Goal: Task Accomplishment & Management: Complete application form

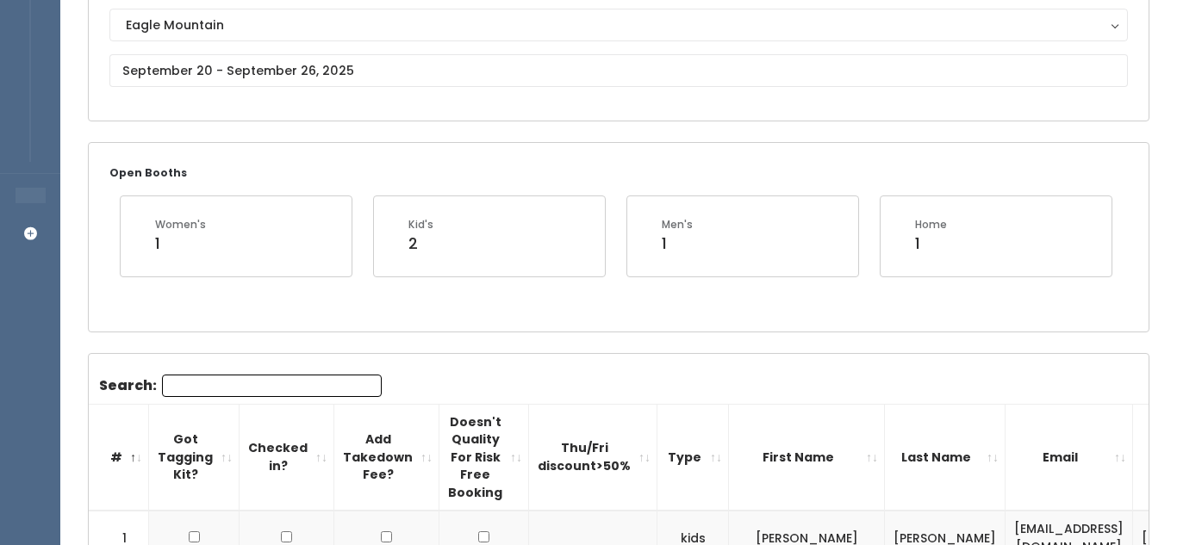
scroll to position [202, 0]
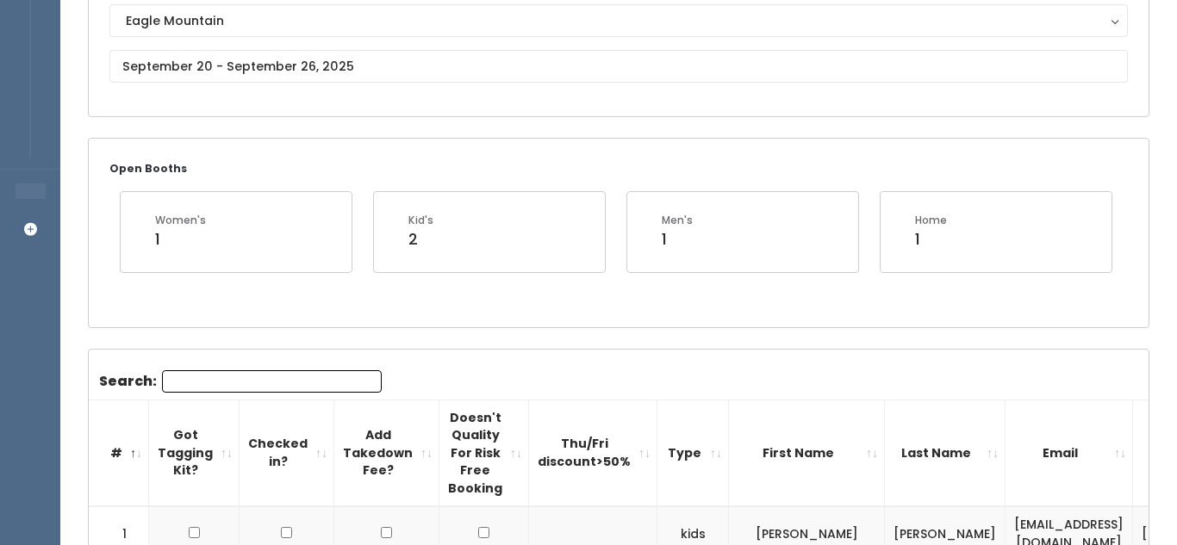
click at [281, 380] on input "Search:" at bounding box center [272, 381] width 220 height 22
paste input "Fiorella"
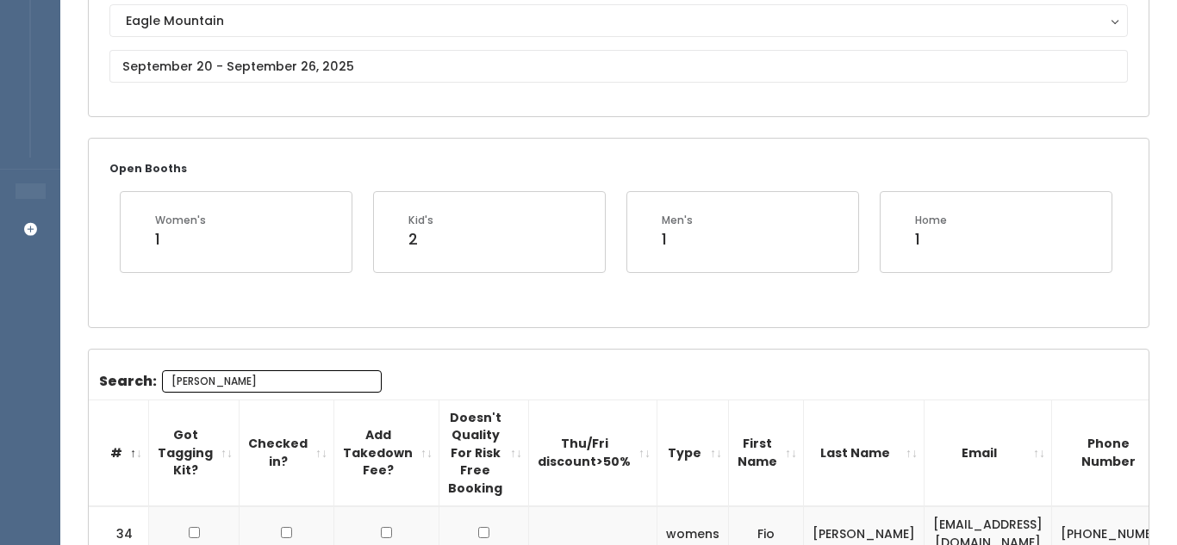
scroll to position [347, 0]
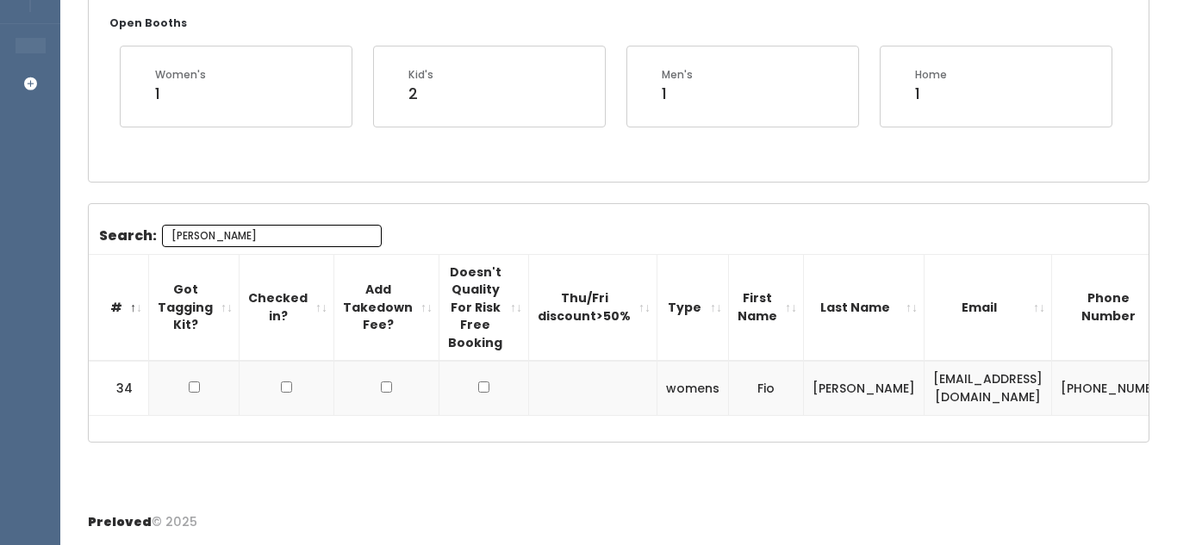
type input "Fiorella"
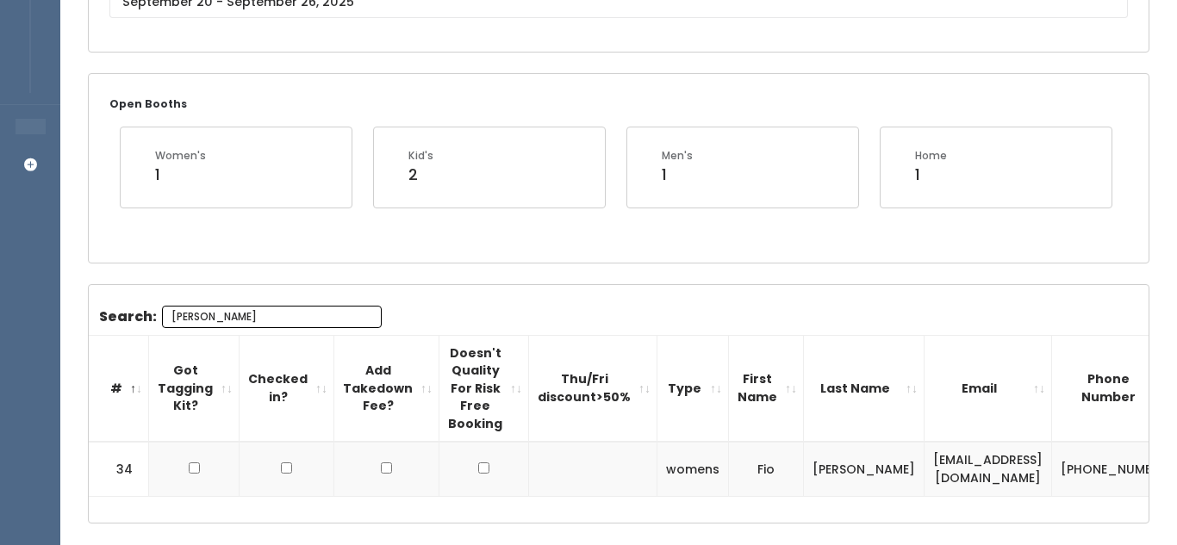
scroll to position [265, 0]
click at [364, 320] on input "Fiorella" at bounding box center [272, 319] width 220 height 22
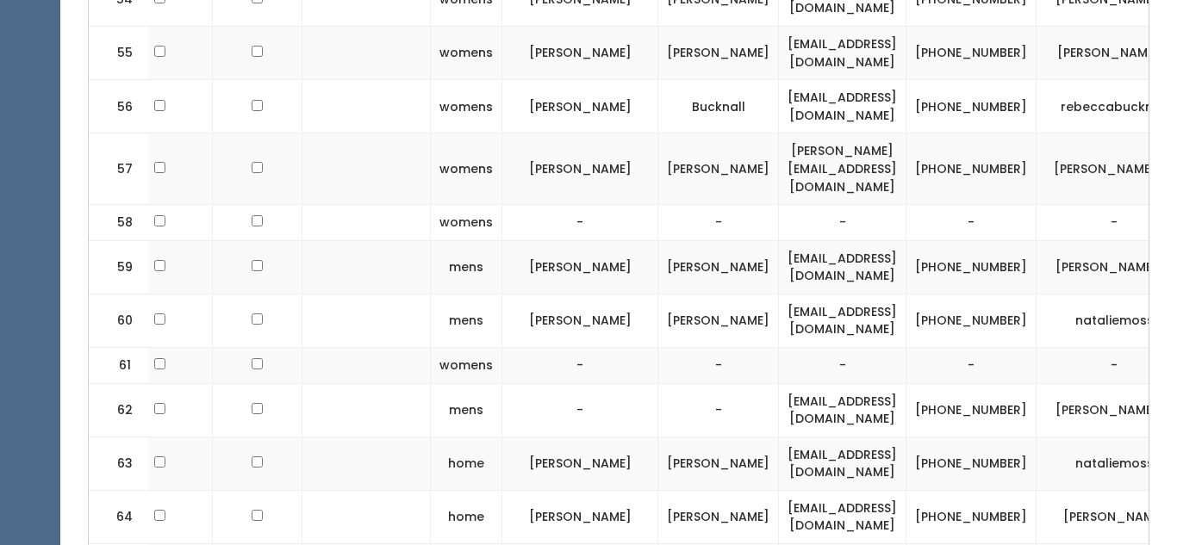
scroll to position [0, 222]
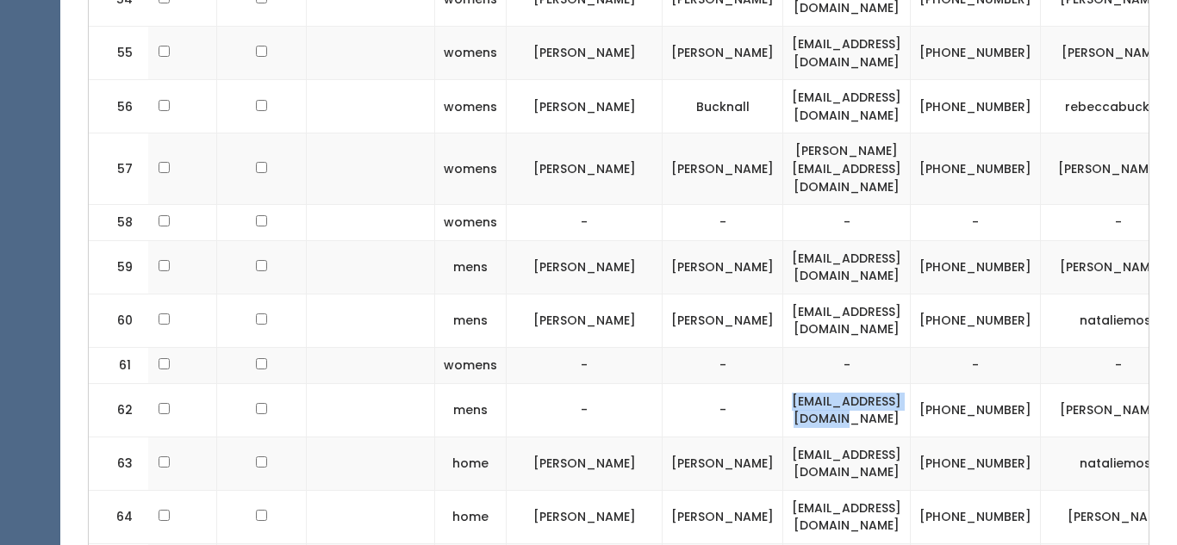
drag, startPoint x: 683, startPoint y: 318, endPoint x: 845, endPoint y: 335, distance: 162.9
click at [845, 383] on td "kristinamj33@yahoo.com" at bounding box center [847, 409] width 128 height 53
copy td "kristinamj33@yahoo.com"
drag, startPoint x: 884, startPoint y: 308, endPoint x: 944, endPoint y: 333, distance: 65.3
click at [944, 383] on td "(801) 850-3683" at bounding box center [976, 409] width 130 height 53
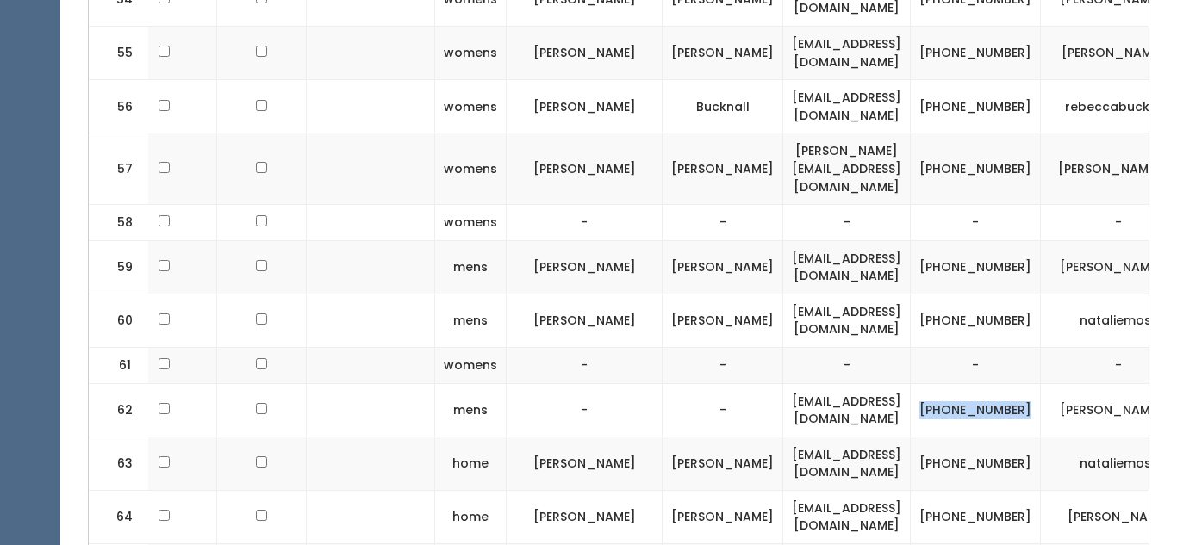
copy td "(801) 850-3683"
drag, startPoint x: 968, startPoint y: 314, endPoint x: 1055, endPoint y: 326, distance: 87.7
click at [1055, 383] on td "kristina-garner-2" at bounding box center [1119, 409] width 156 height 53
copy td "kristina-garner-2"
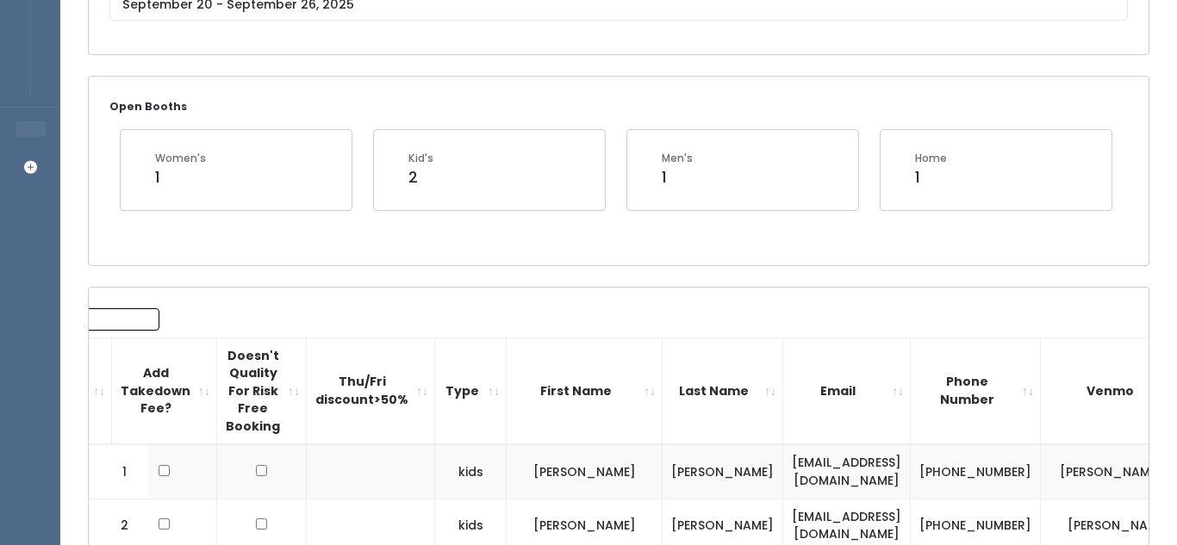
scroll to position [0, 0]
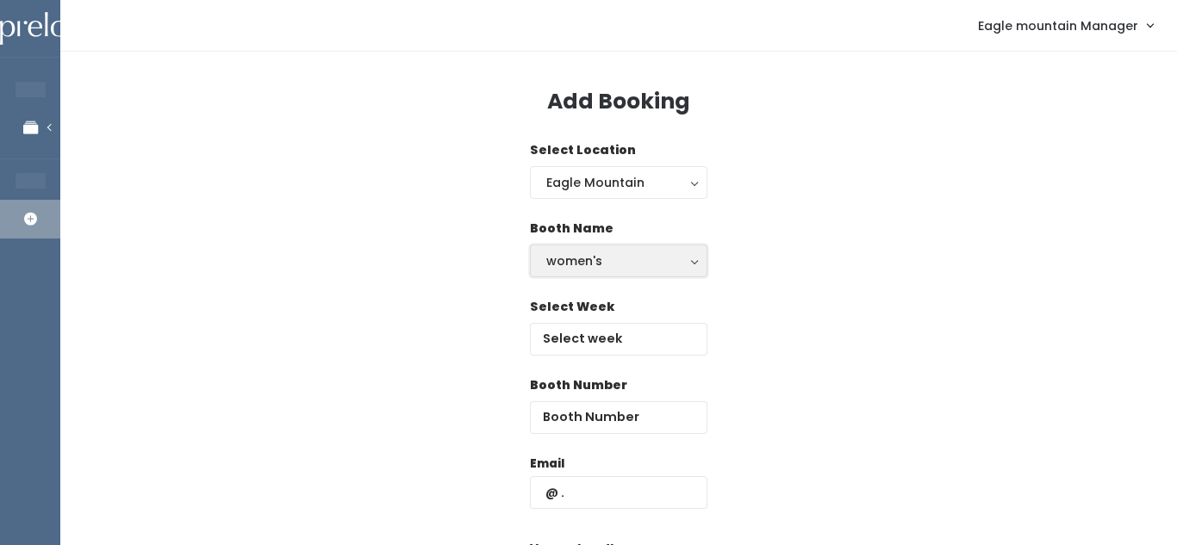
click at [676, 260] on div "women's" at bounding box center [618, 261] width 145 height 19
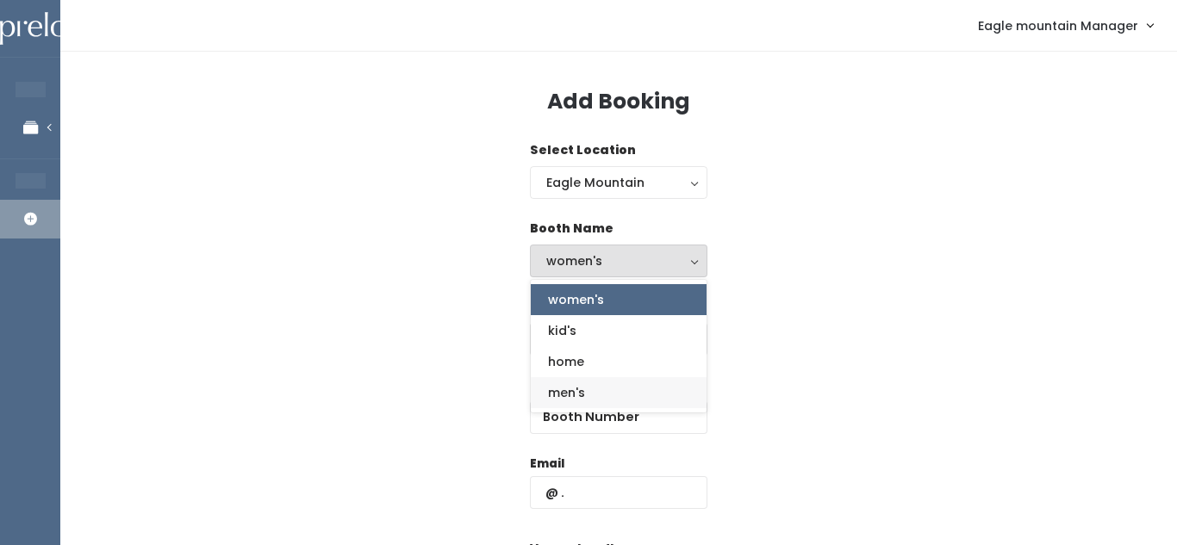
click at [606, 395] on link "men's" at bounding box center [619, 392] width 176 height 31
select select "mens"
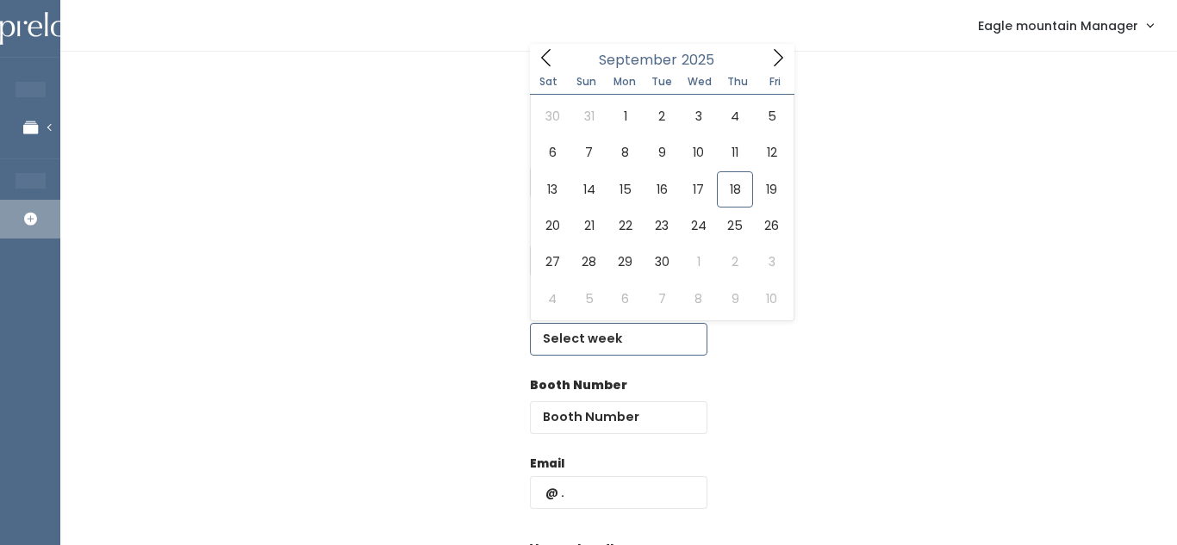
click at [597, 337] on input "text" at bounding box center [618, 339] width 177 height 33
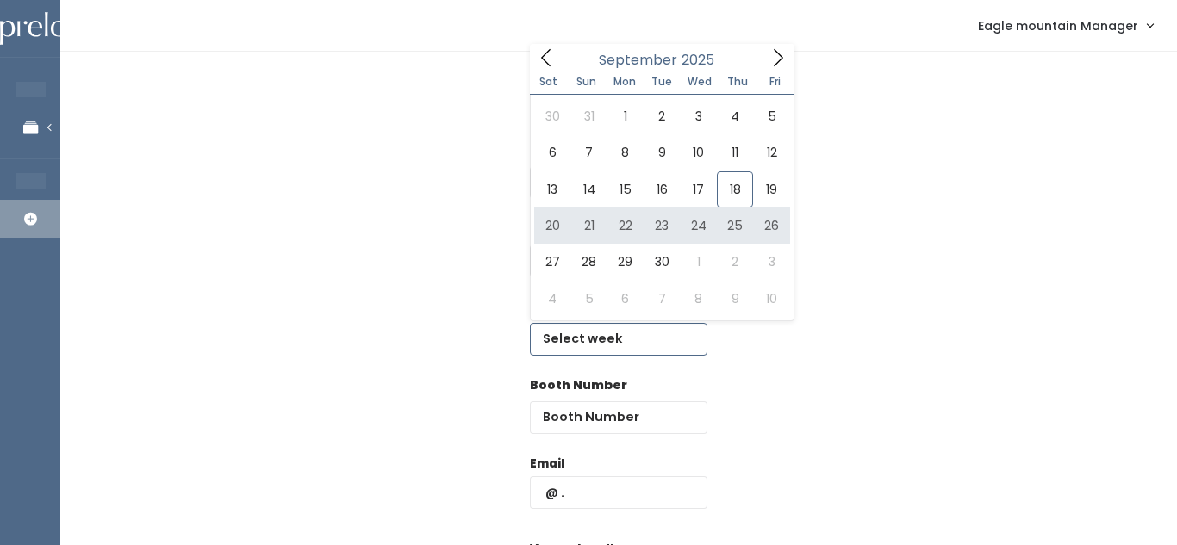
type input "September 20 to September 26"
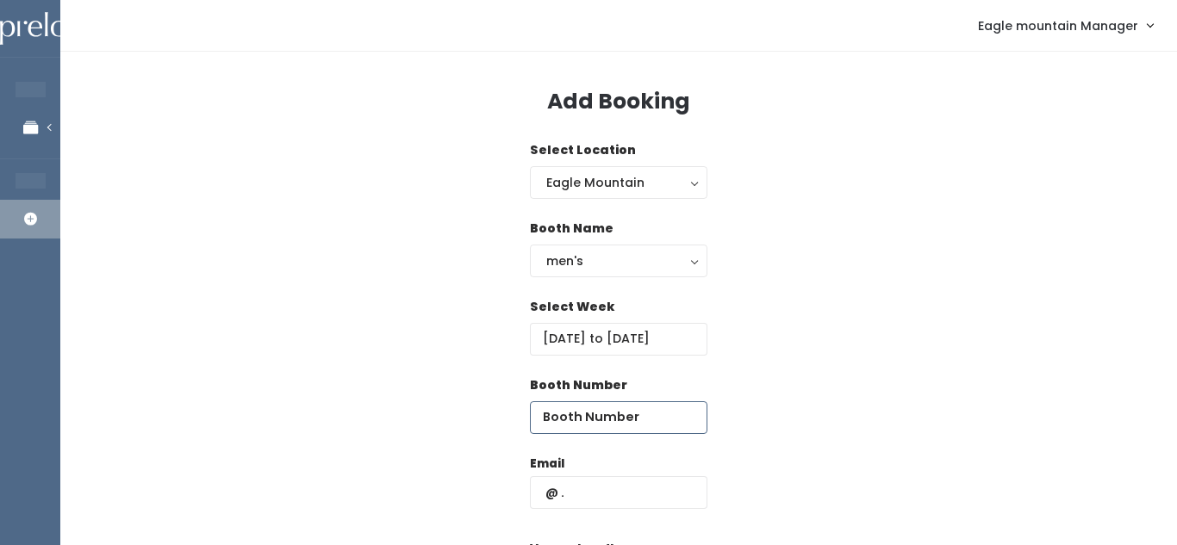
click at [630, 429] on input "number" at bounding box center [618, 418] width 177 height 33
click at [632, 404] on input "number" at bounding box center [618, 418] width 177 height 33
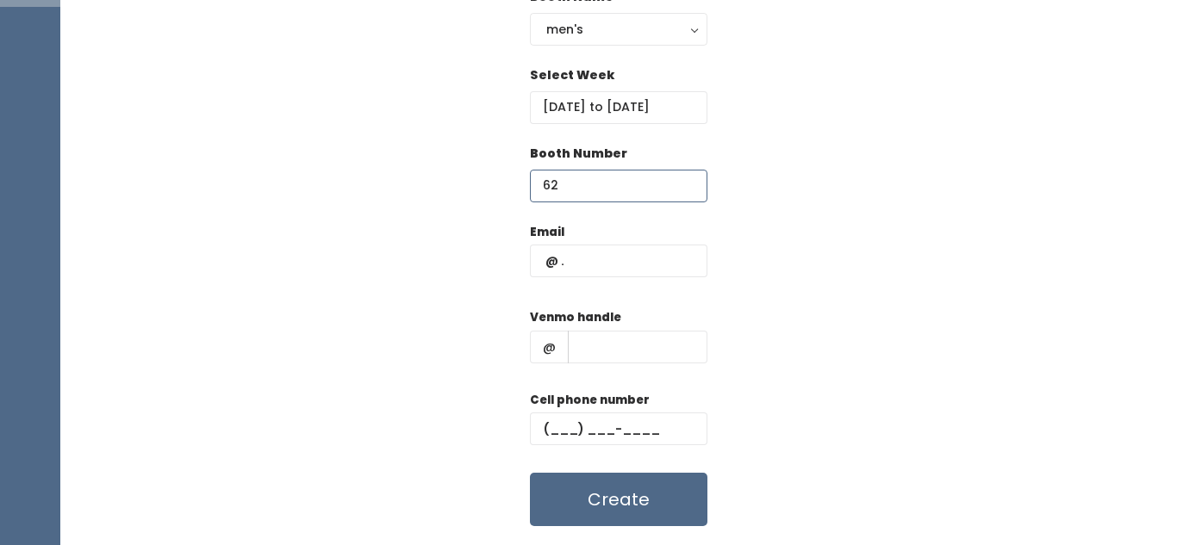
scroll to position [233, 0]
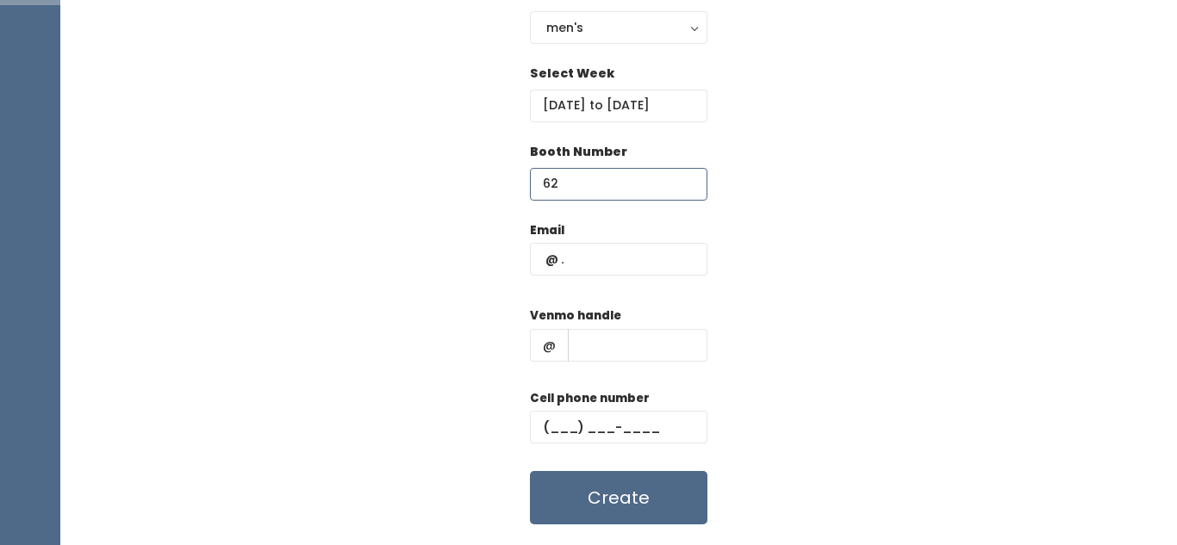
type input "62"
click at [627, 267] on input "text" at bounding box center [618, 259] width 177 height 33
paste input "[EMAIL_ADDRESS][DOMAIN_NAME]"
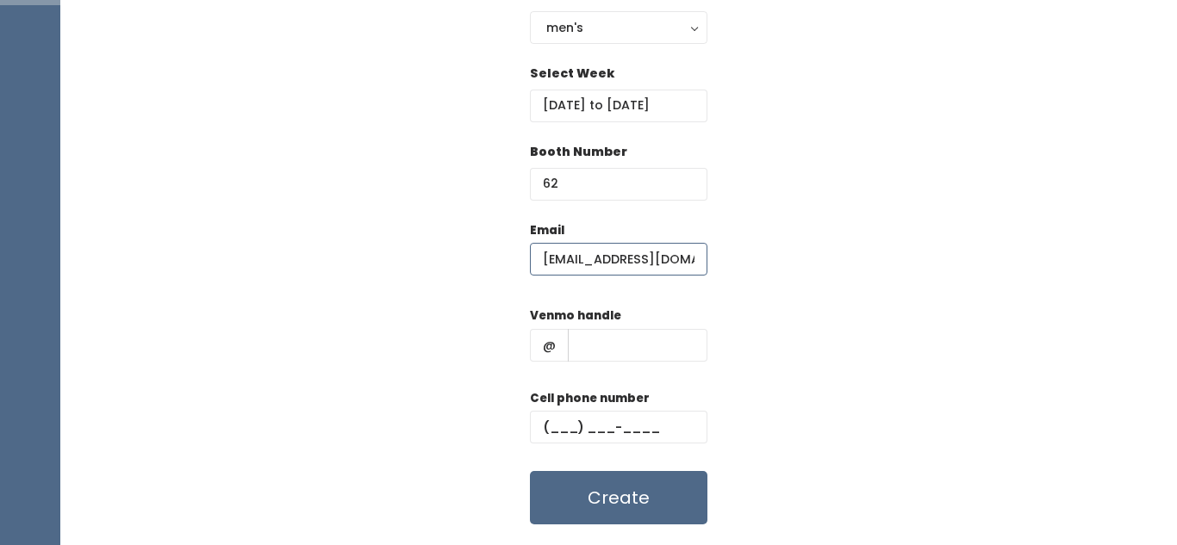
scroll to position [0, 7]
type input "[EMAIL_ADDRESS][DOMAIN_NAME]"
click at [606, 422] on input "text" at bounding box center [618, 427] width 177 height 33
paste input "[PHONE_NUMBER]"
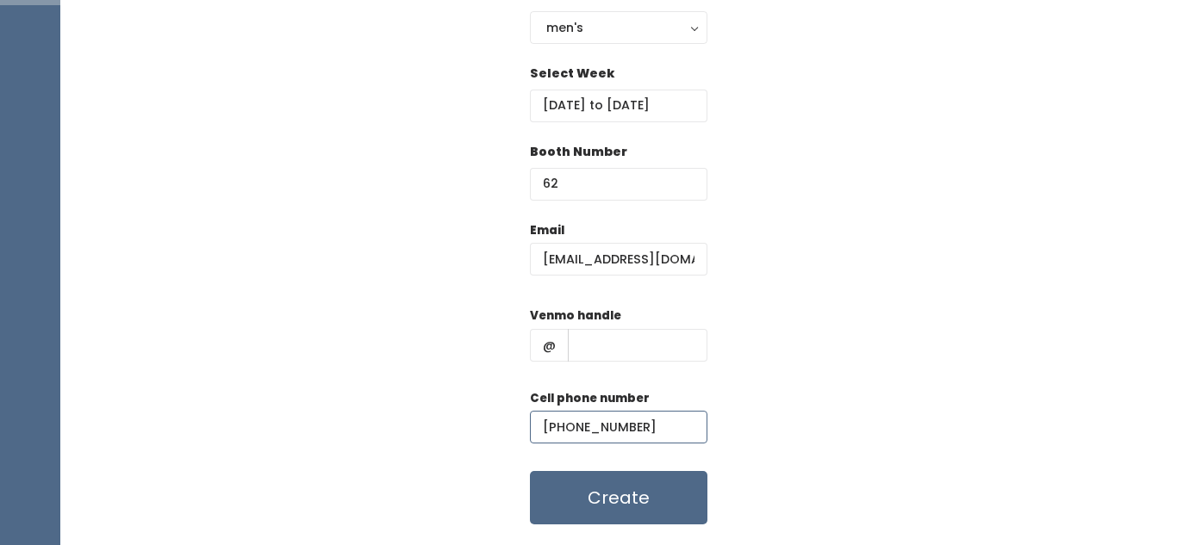
type input "[PHONE_NUMBER]"
click at [632, 335] on input "text" at bounding box center [638, 345] width 140 height 33
paste input "[PERSON_NAME]-2"
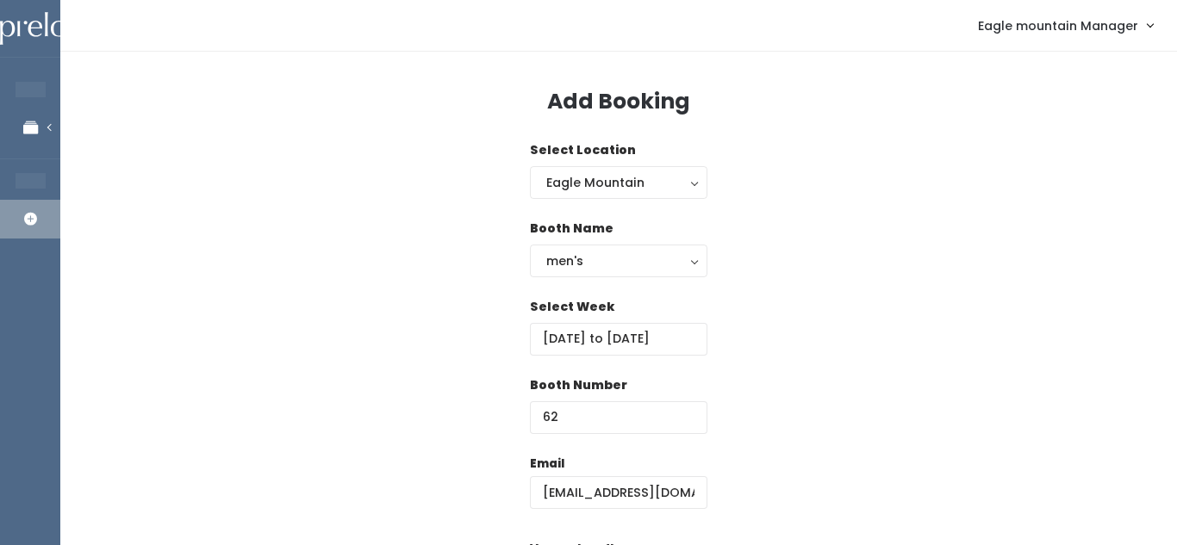
scroll to position [279, 0]
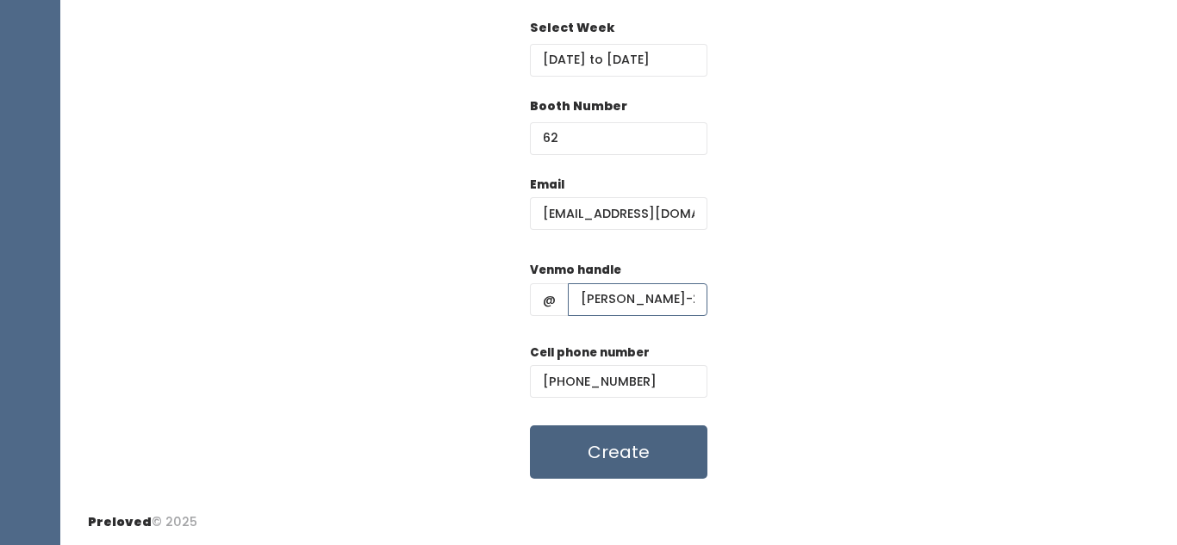
type input "[PERSON_NAME]-2"
click at [611, 473] on button "Create" at bounding box center [618, 452] width 177 height 53
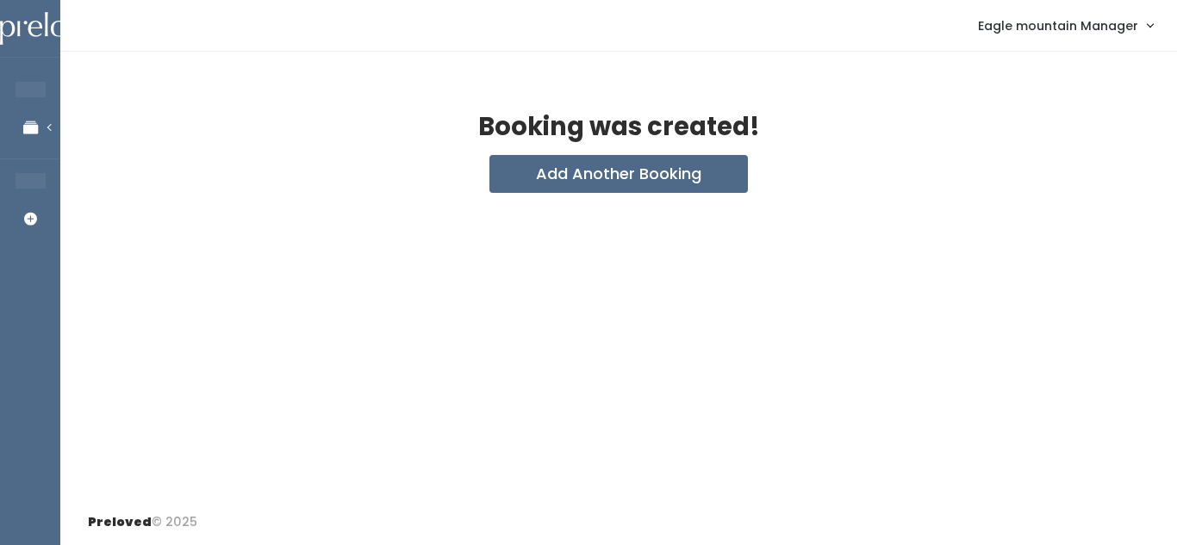
click at [607, 148] on div "Booking was created!" at bounding box center [619, 134] width 1062 height 41
click at [606, 165] on button "Add Another Booking" at bounding box center [618, 174] width 258 height 38
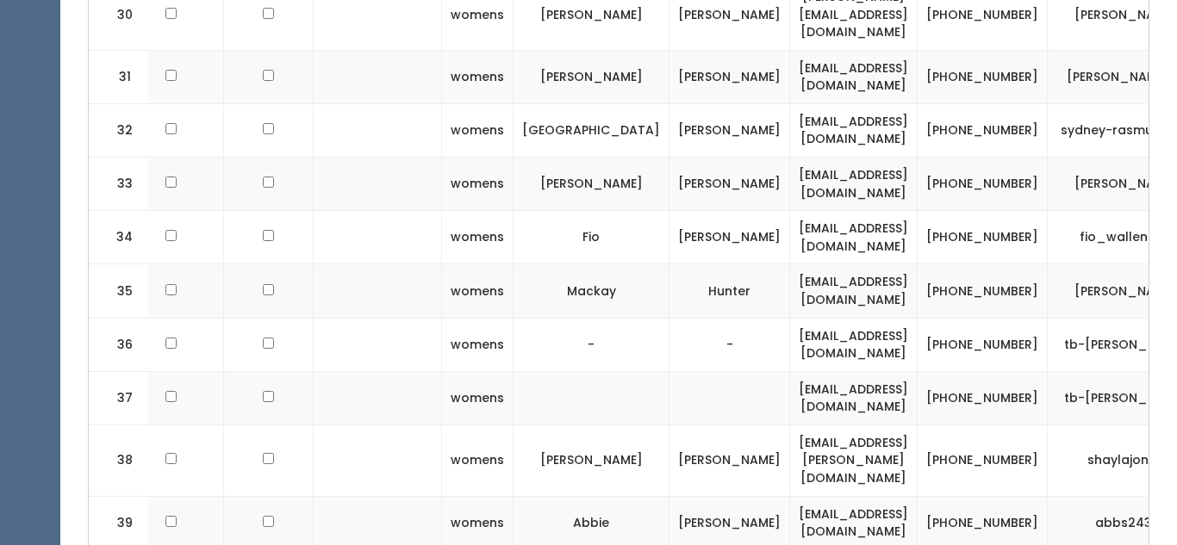
scroll to position [0, 221]
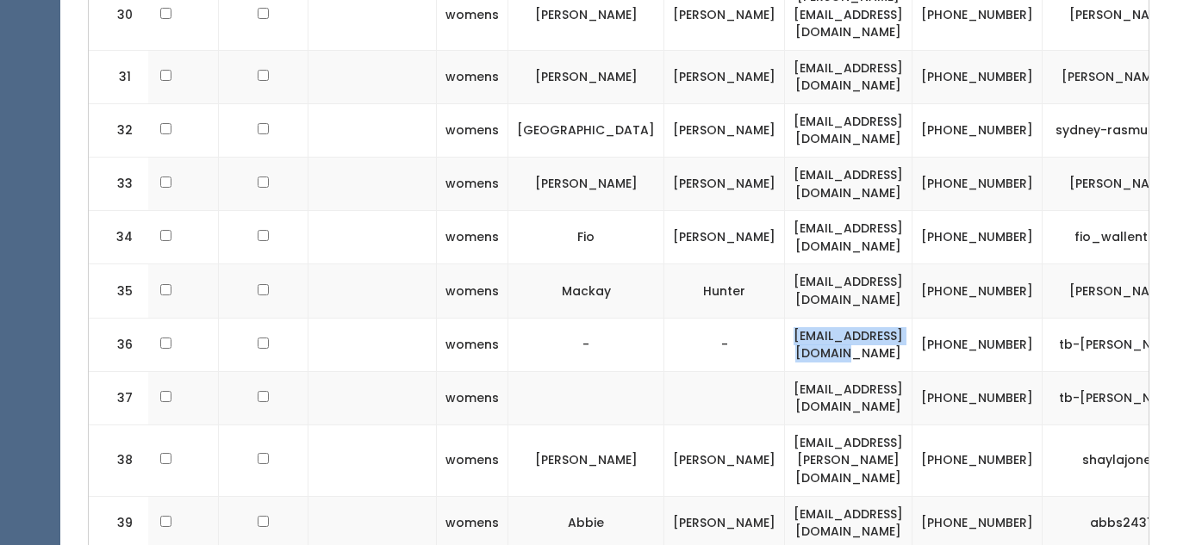
drag, startPoint x: 689, startPoint y: 287, endPoint x: 854, endPoint y: 302, distance: 165.2
click at [854, 318] on td "tbtippetts@xtimail.com" at bounding box center [849, 344] width 128 height 53
copy td "tbtippetts@xtimail.com"
drag, startPoint x: 894, startPoint y: 277, endPoint x: 939, endPoint y: 299, distance: 49.7
click at [939, 318] on td "(801) 318-4967" at bounding box center [977, 344] width 130 height 53
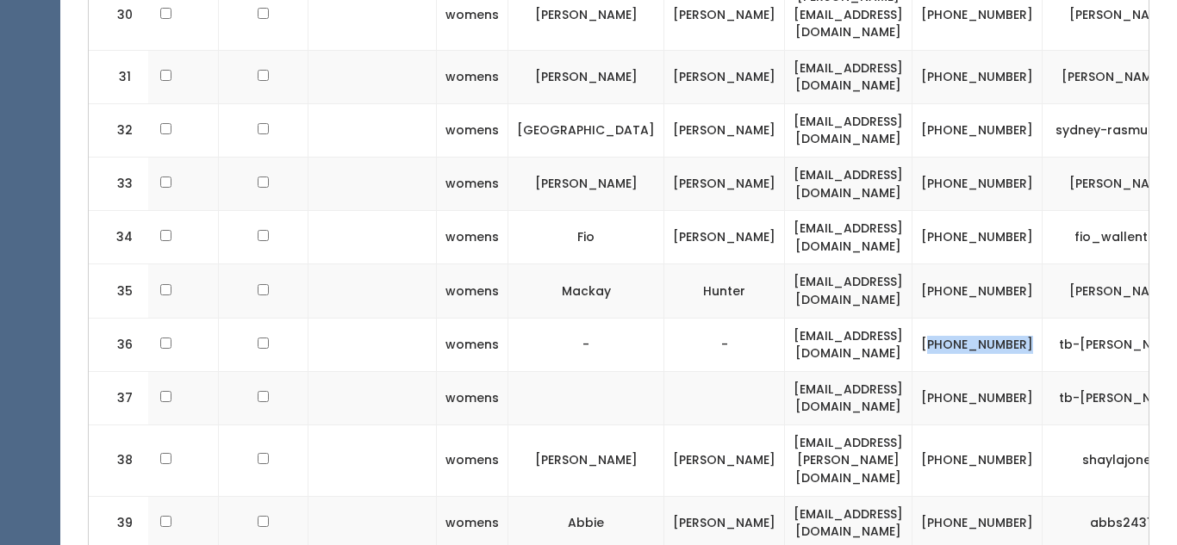
copy td "801) 318-4967"
drag, startPoint x: 992, startPoint y: 291, endPoint x: 1058, endPoint y: 297, distance: 66.6
click at [1058, 318] on td "tb-tippetts" at bounding box center [1121, 344] width 156 height 53
copy td "tb-tippetts"
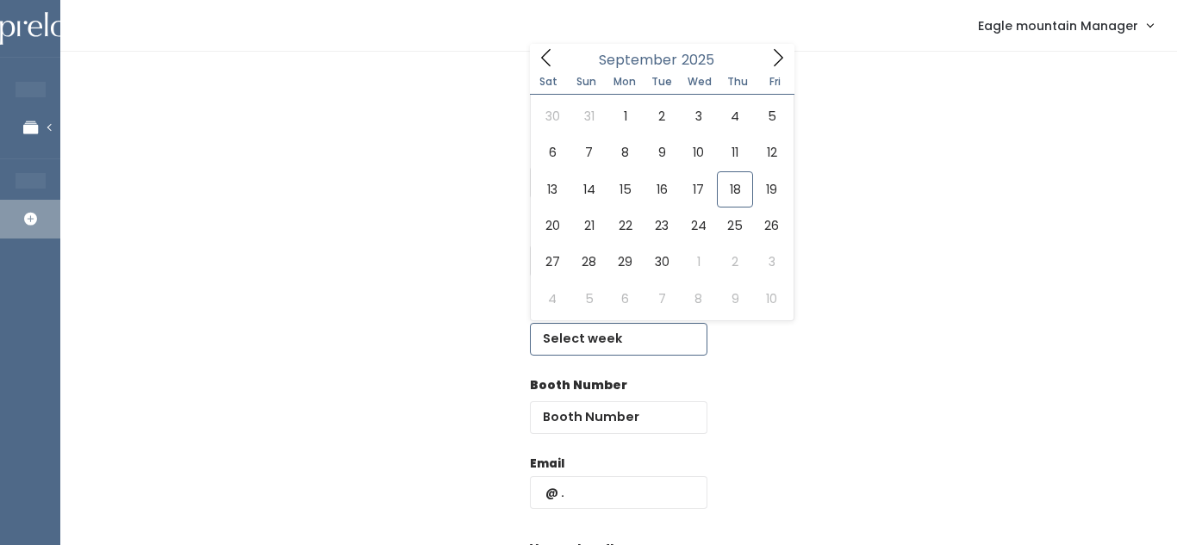
click at [609, 333] on input "text" at bounding box center [618, 339] width 177 height 33
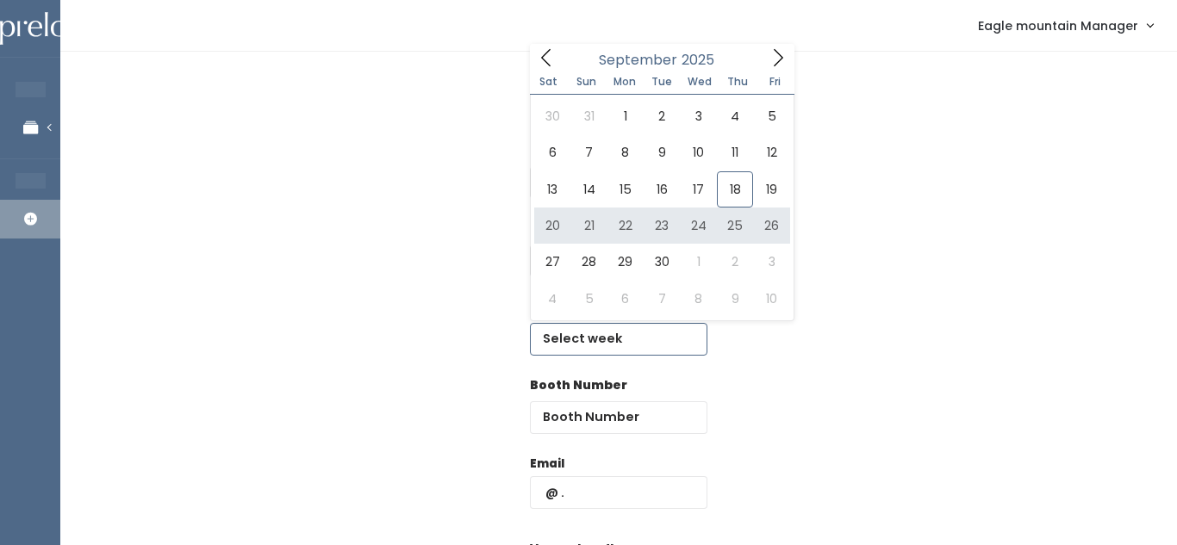
type input "September 20 to September 26"
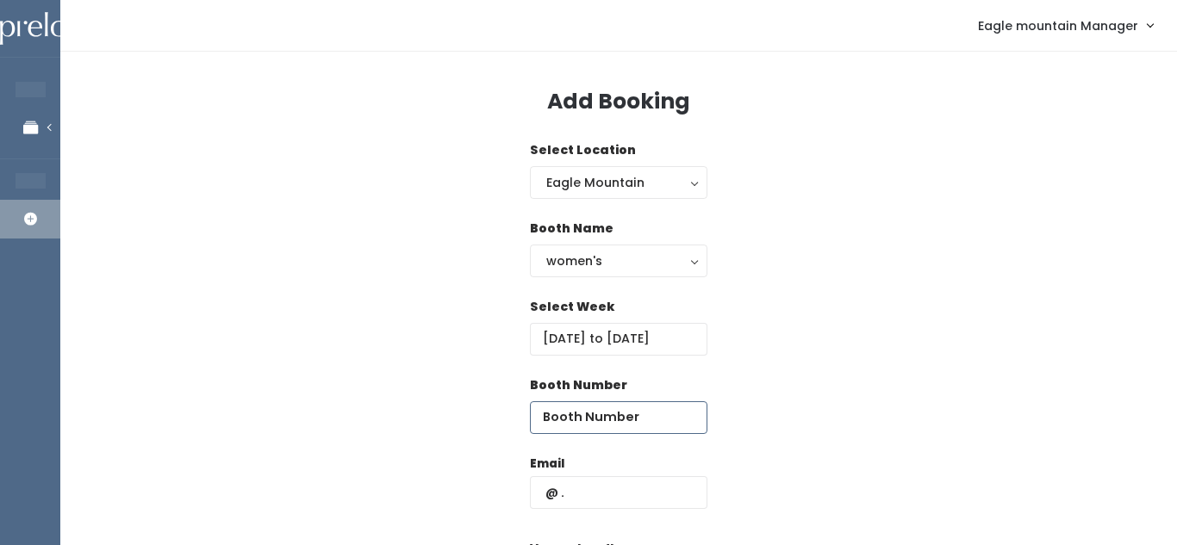
click at [607, 425] on input "number" at bounding box center [618, 418] width 177 height 33
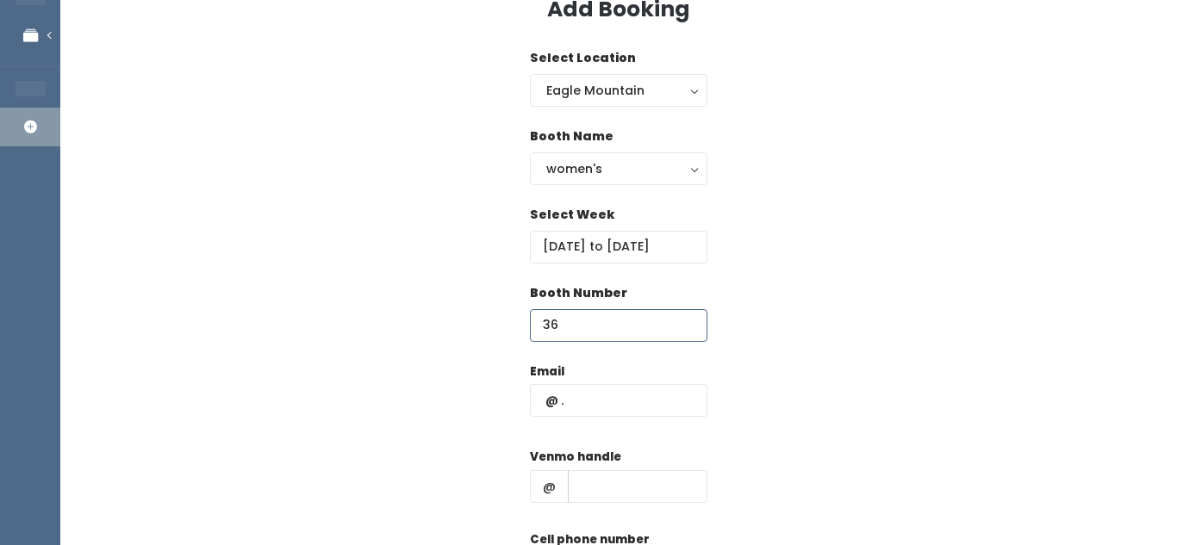
scroll to position [93, 0]
type input "36"
click at [592, 406] on input "text" at bounding box center [618, 399] width 177 height 33
paste input "[EMAIL_ADDRESS][DOMAIN_NAME]"
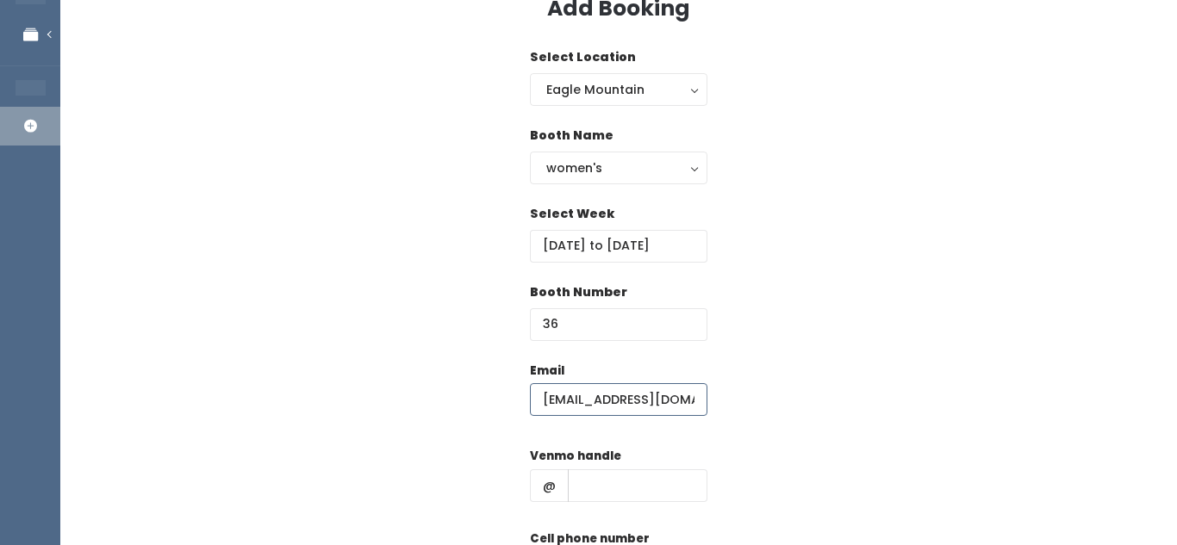
type input "[EMAIL_ADDRESS][DOMAIN_NAME]"
click at [614, 476] on input "text" at bounding box center [638, 486] width 140 height 33
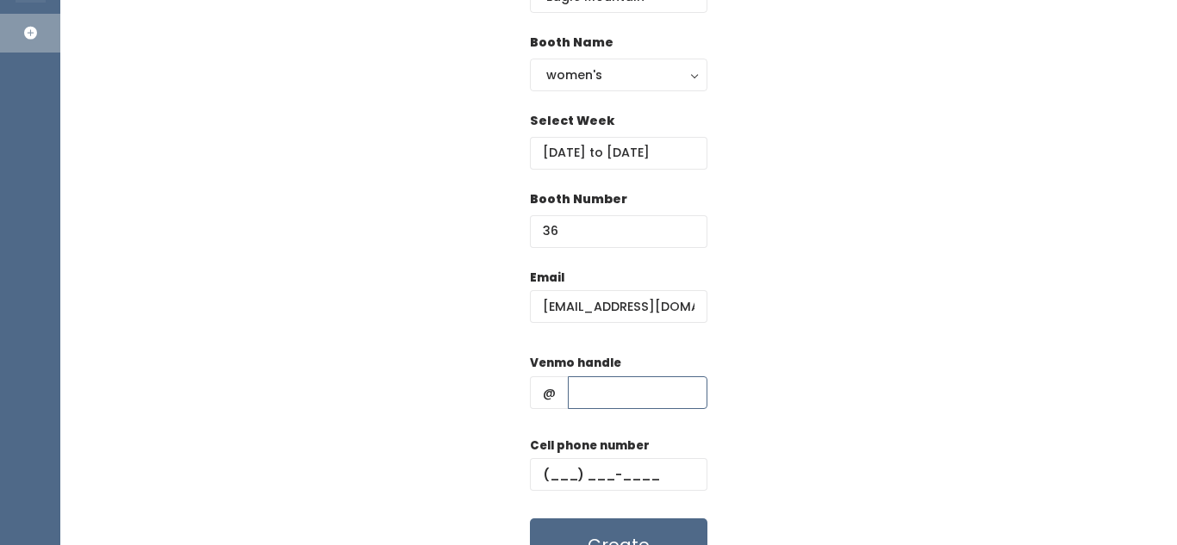
scroll to position [180, 0]
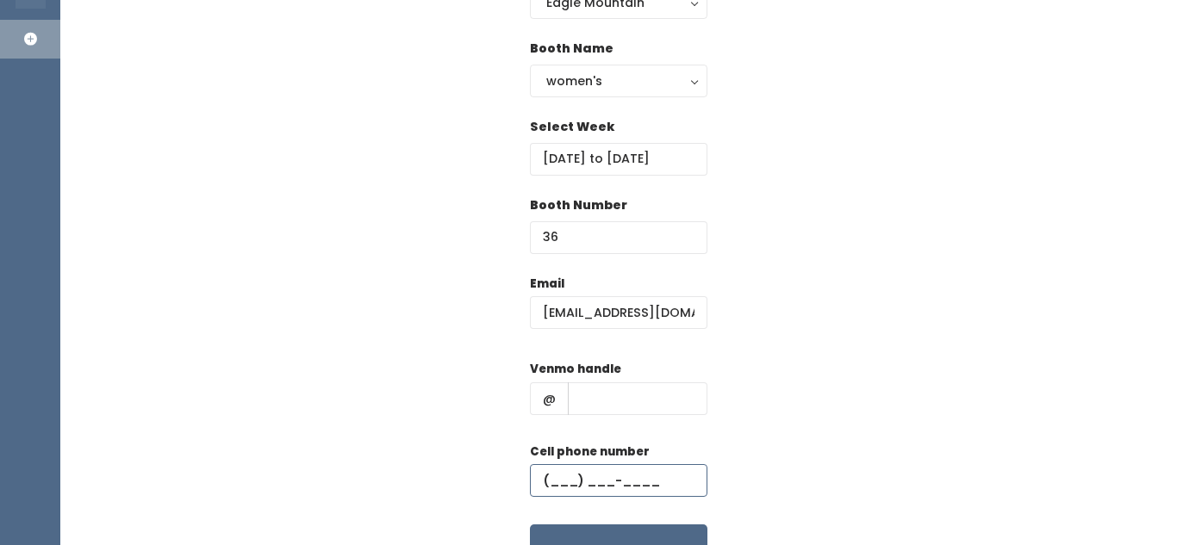
click at [614, 476] on input "text" at bounding box center [618, 480] width 177 height 33
paste input "[PHONE_NUMBER]"
type input "[PHONE_NUMBER]"
click at [610, 403] on input "text" at bounding box center [638, 399] width 140 height 33
paste input "tb-[PERSON_NAME]"
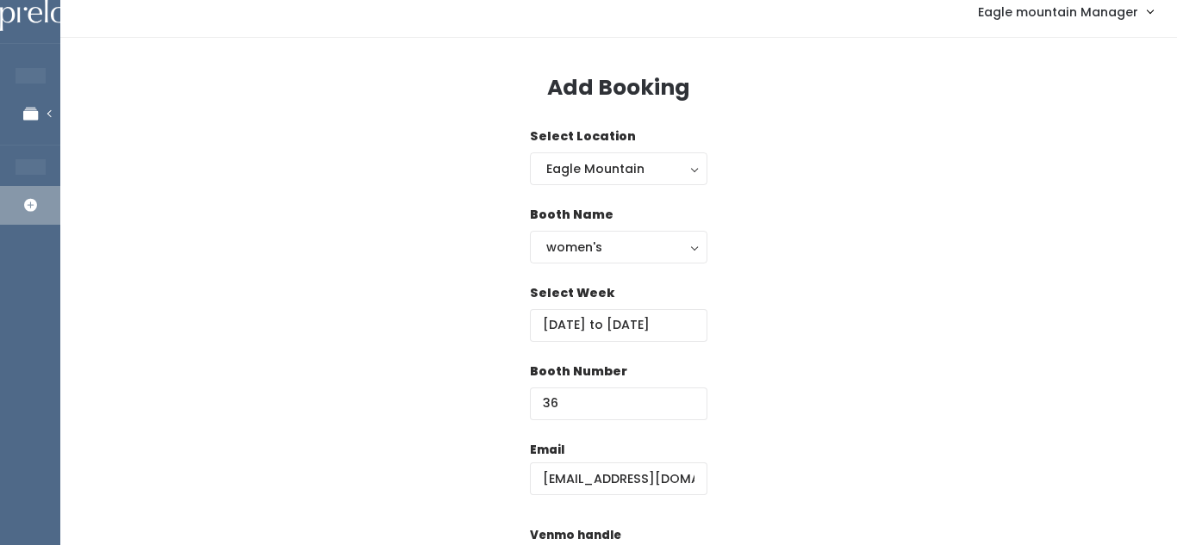
scroll to position [279, 0]
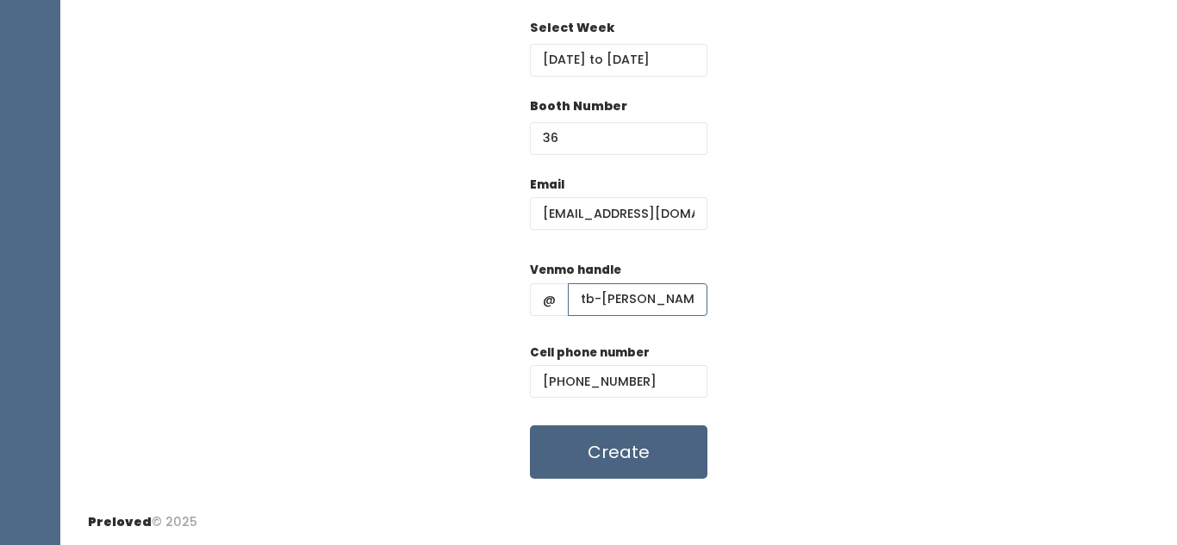
type input "tb-[PERSON_NAME]"
click at [646, 439] on button "Create" at bounding box center [618, 452] width 177 height 53
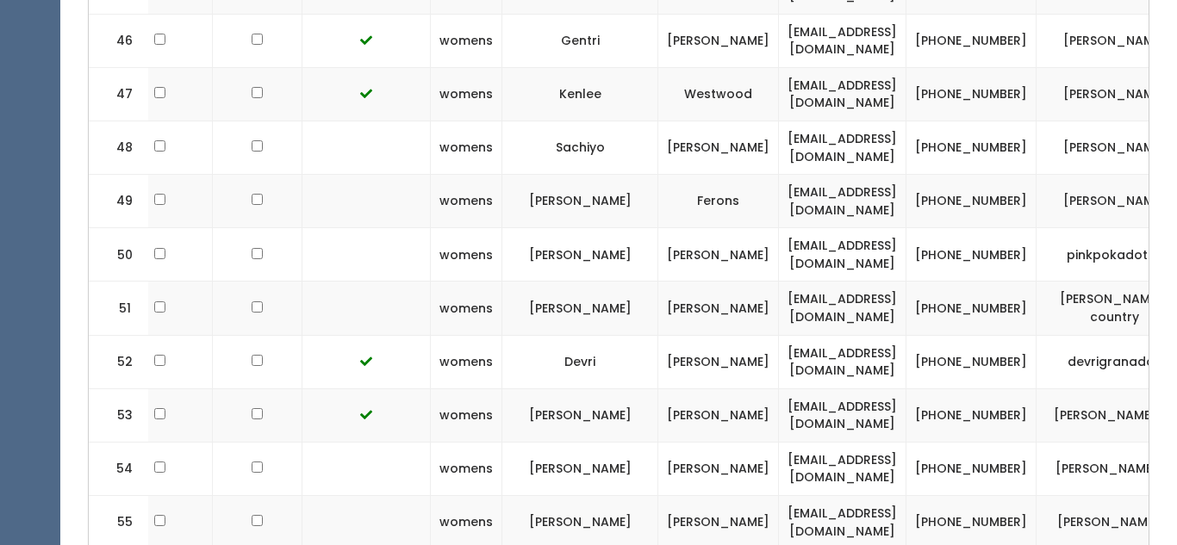
scroll to position [3165, 0]
